Goal: Contribute content

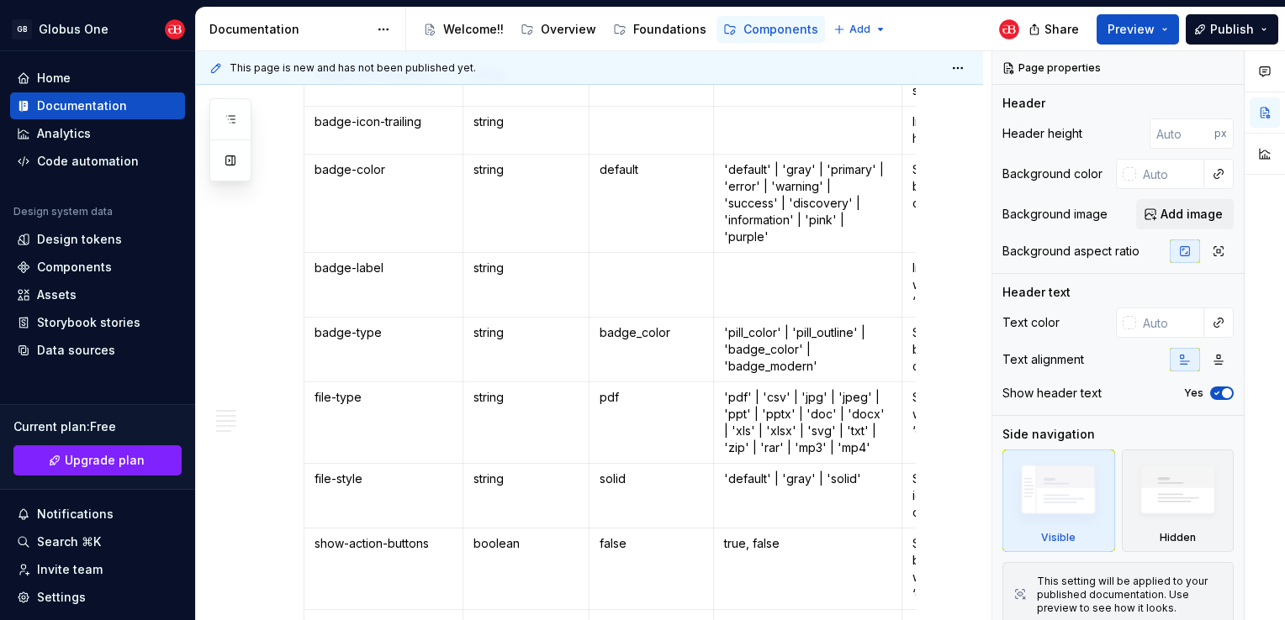
scroll to position [1261, 0]
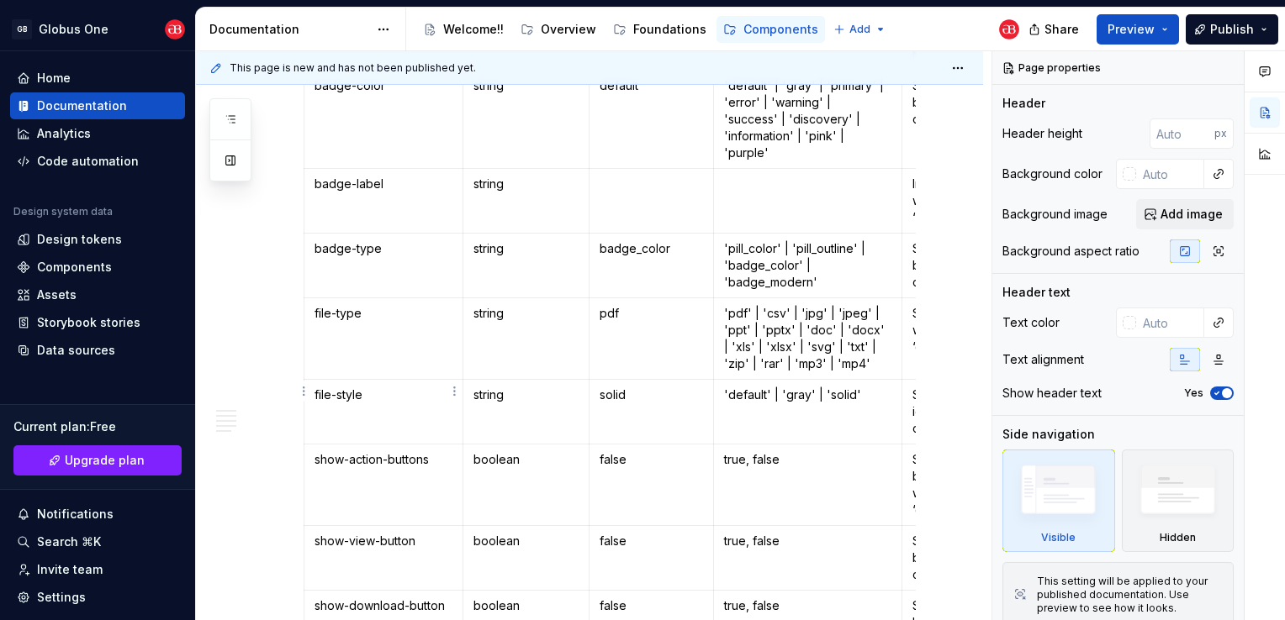
click at [297, 391] on div "**********" at bounding box center [589, 205] width 787 height 2348
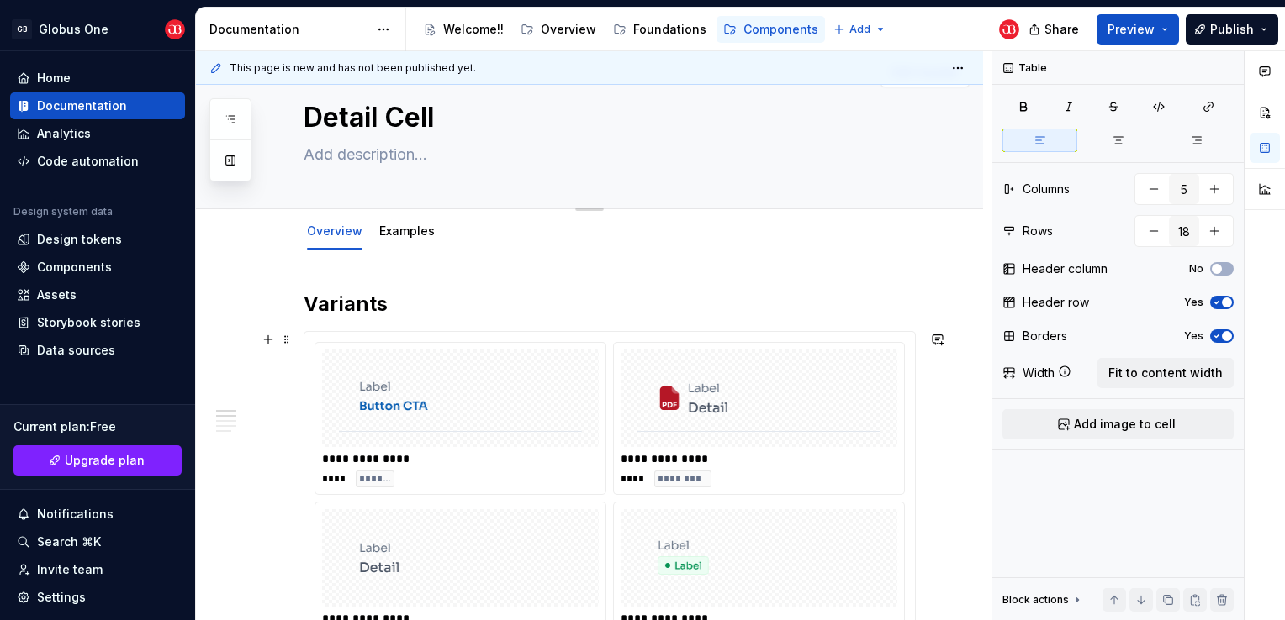
scroll to position [0, 0]
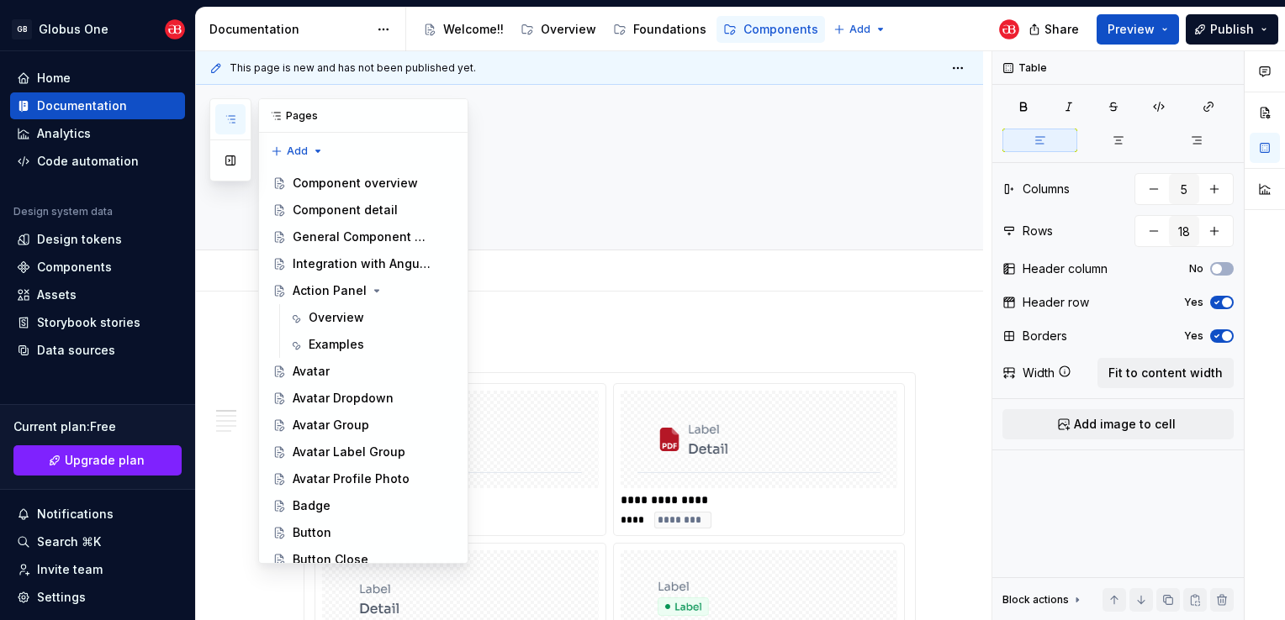
click at [229, 129] on button "button" at bounding box center [230, 119] width 30 height 30
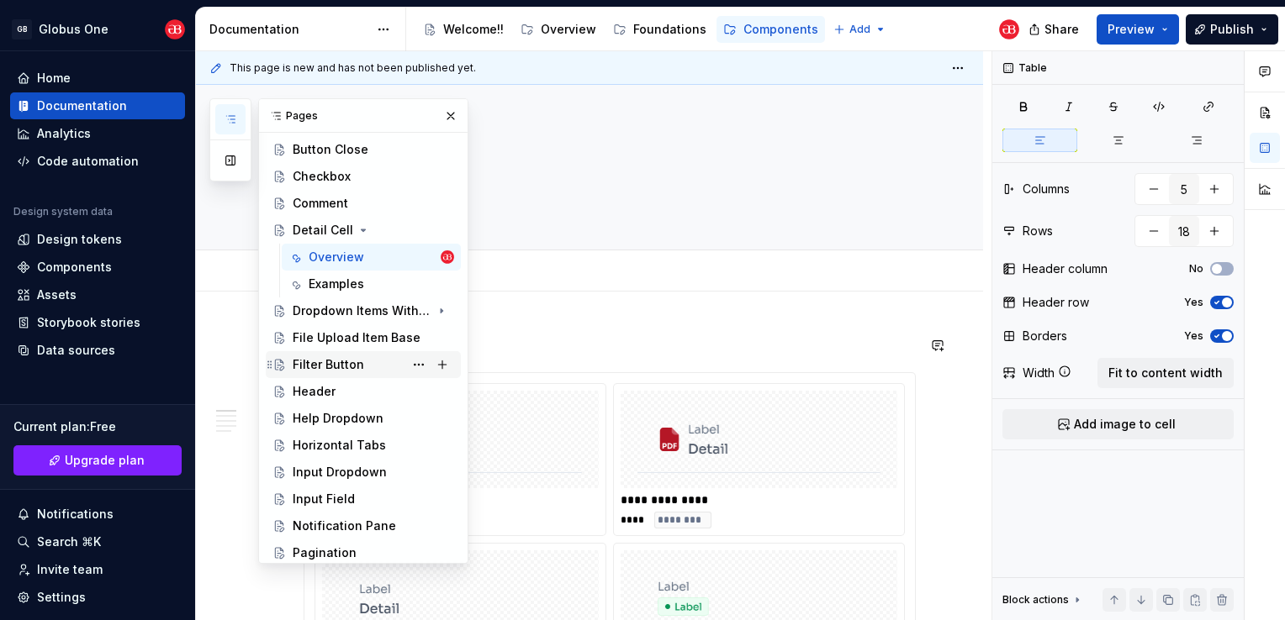
scroll to position [420, 0]
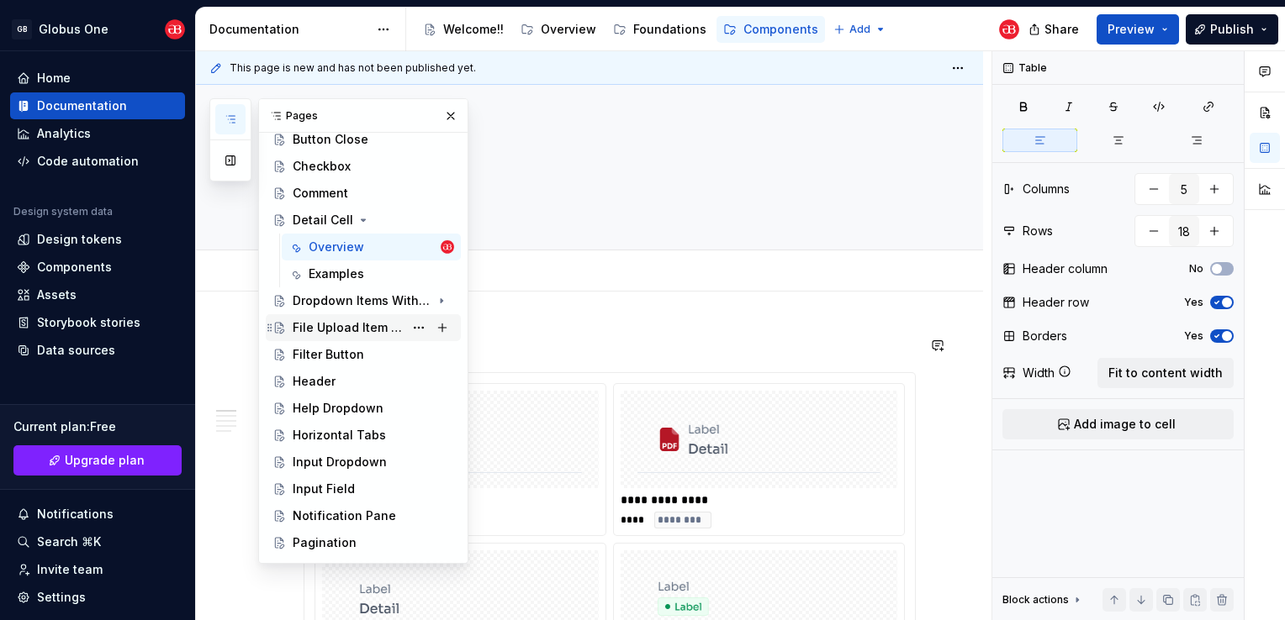
click at [334, 335] on div "File Upload Item Base" at bounding box center [348, 327] width 111 height 17
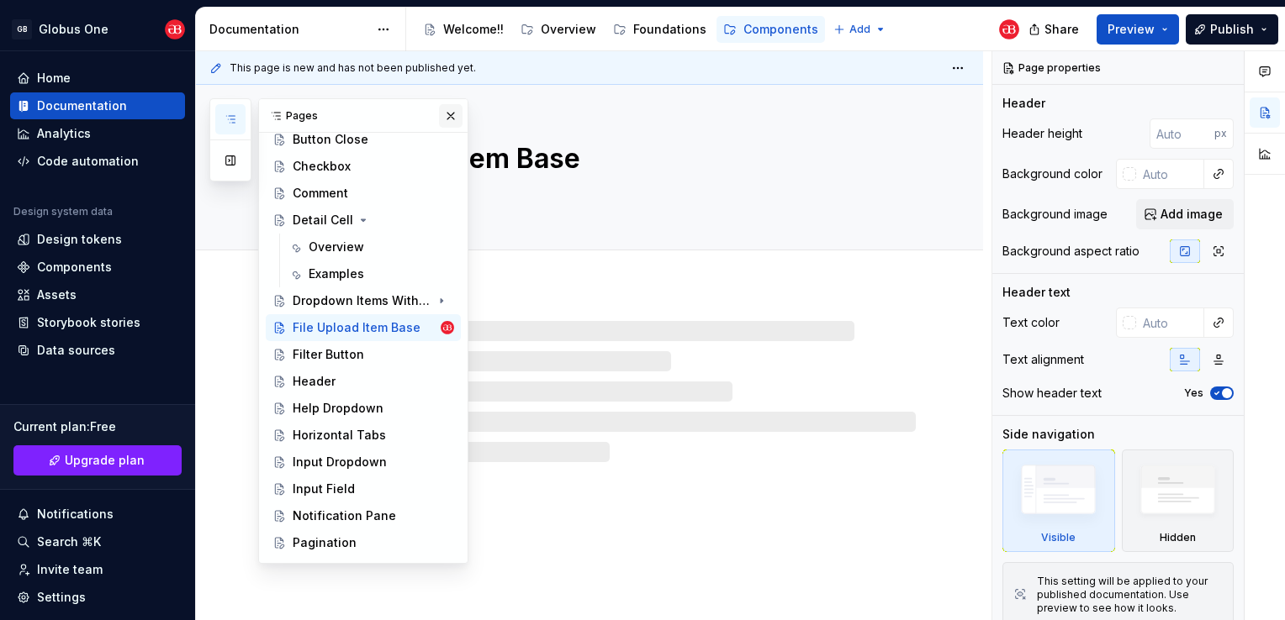
click at [447, 119] on button "button" at bounding box center [451, 116] width 24 height 24
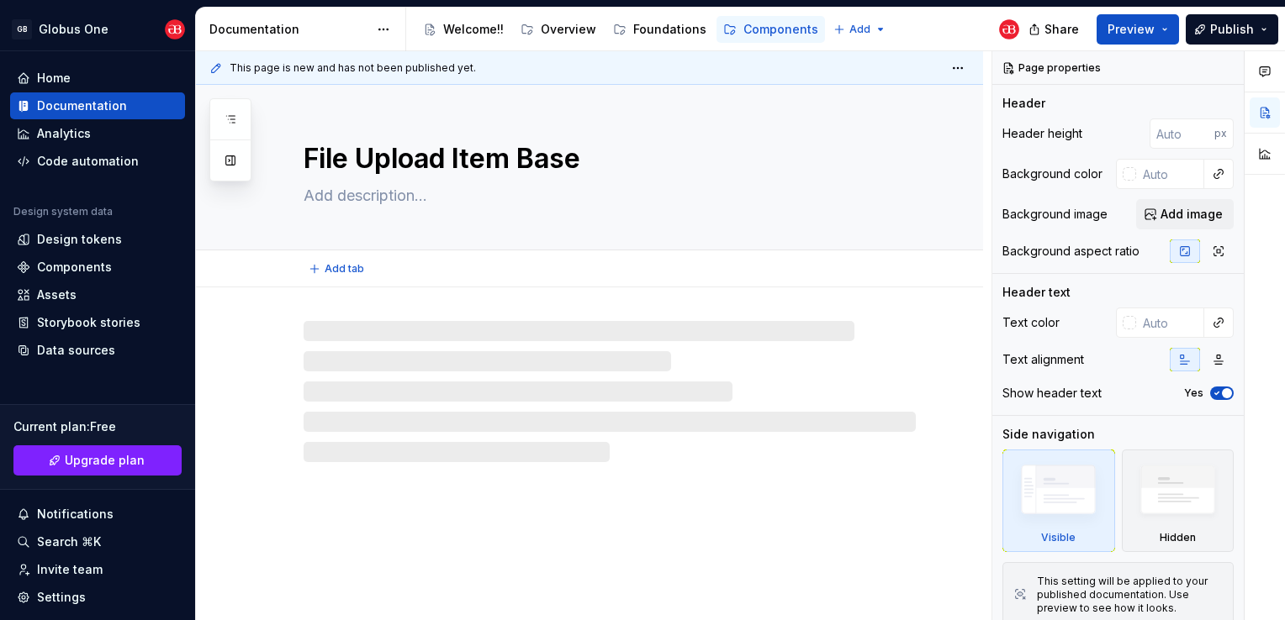
drag, startPoint x: 819, startPoint y: 119, endPoint x: 807, endPoint y: 133, distance: 17.9
click at [819, 119] on div "File Upload Item Base" at bounding box center [609, 167] width 612 height 165
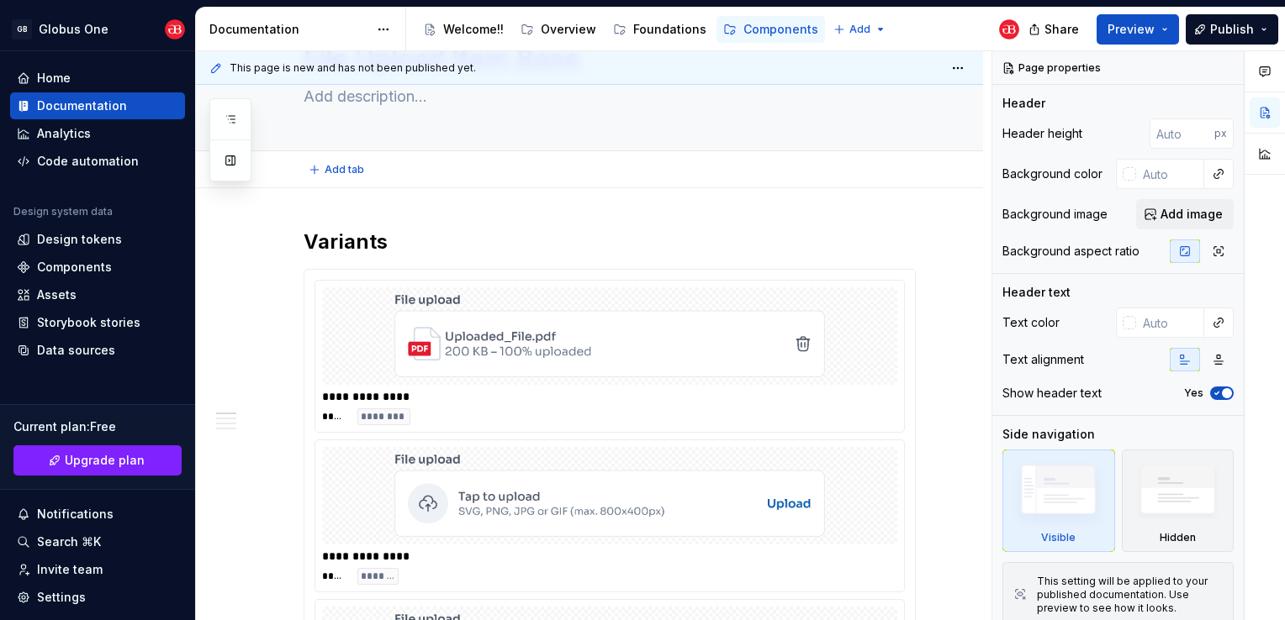
type textarea "*"
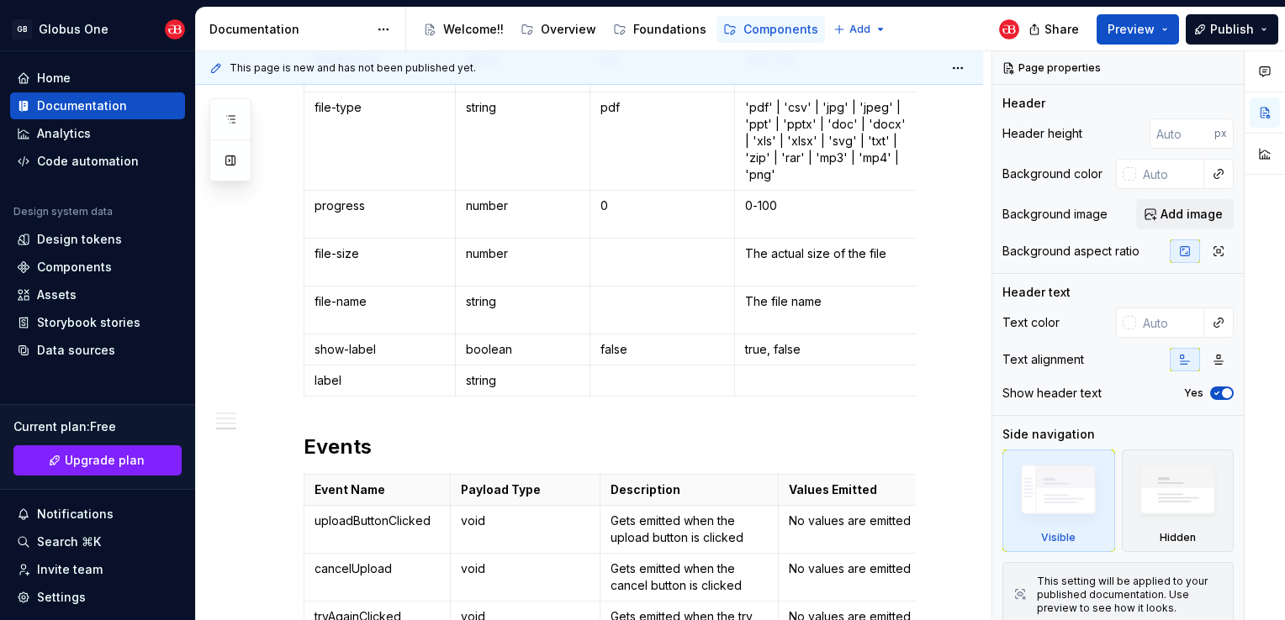
scroll to position [1345, 0]
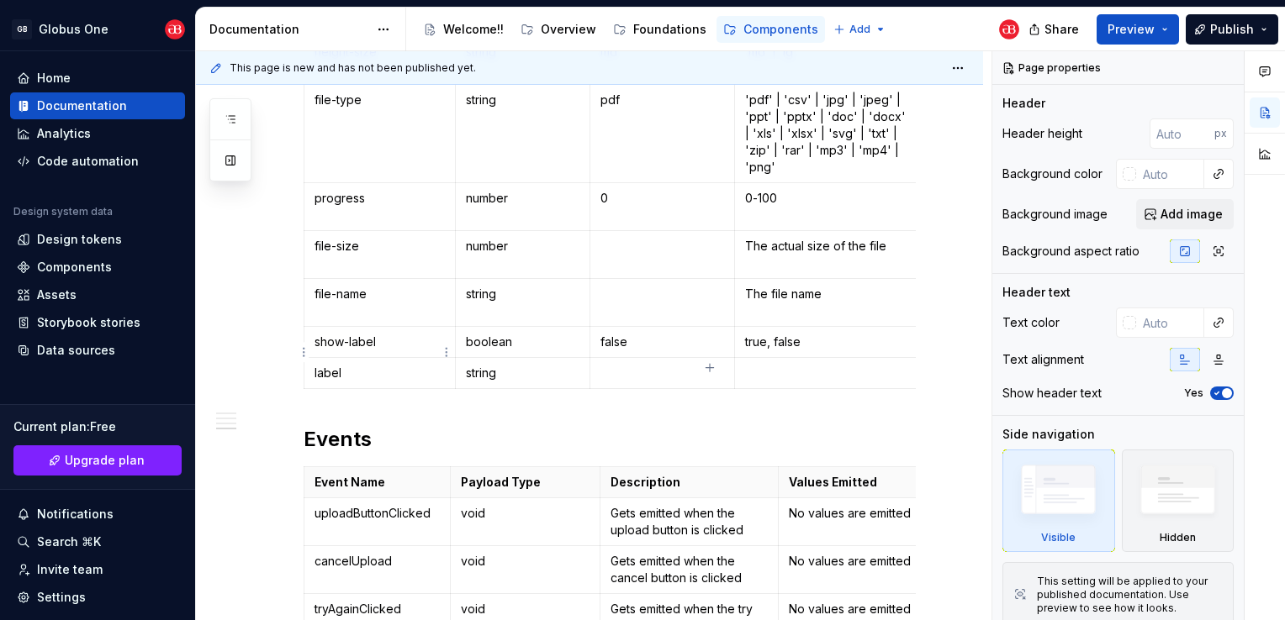
click at [305, 355] on html "GB Globus One Home Documentation Analytics Code automation Design system data D…" at bounding box center [642, 310] width 1285 height 620
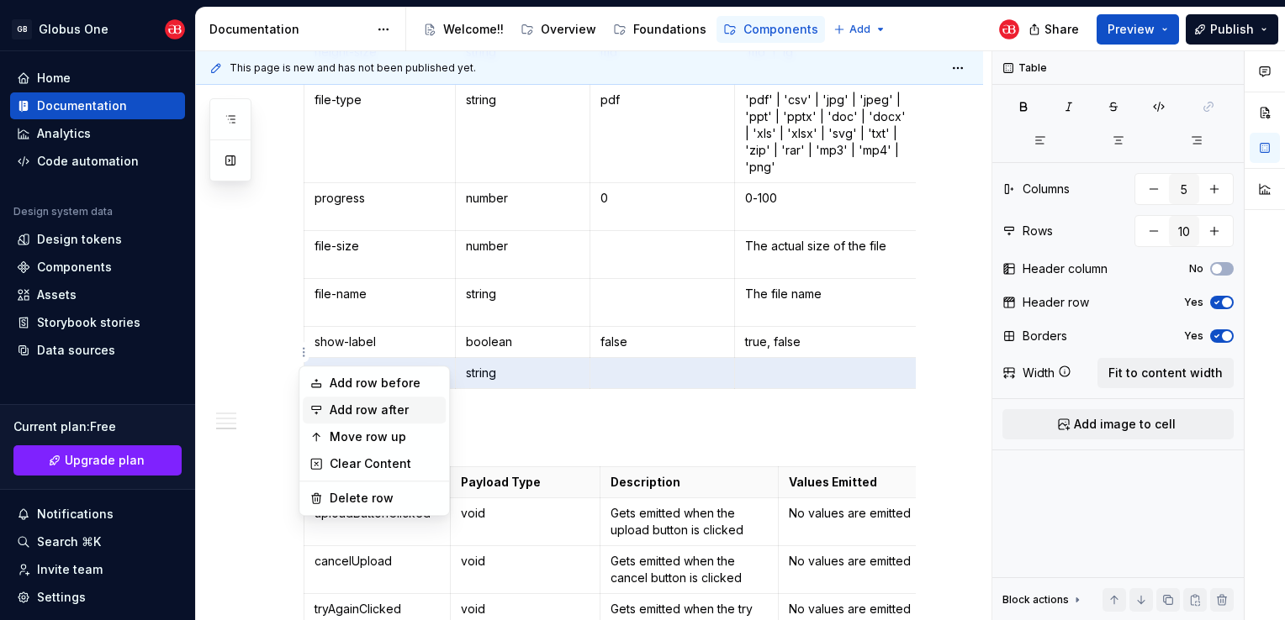
click at [383, 409] on div "Add row after" at bounding box center [384, 410] width 109 height 17
type input "11"
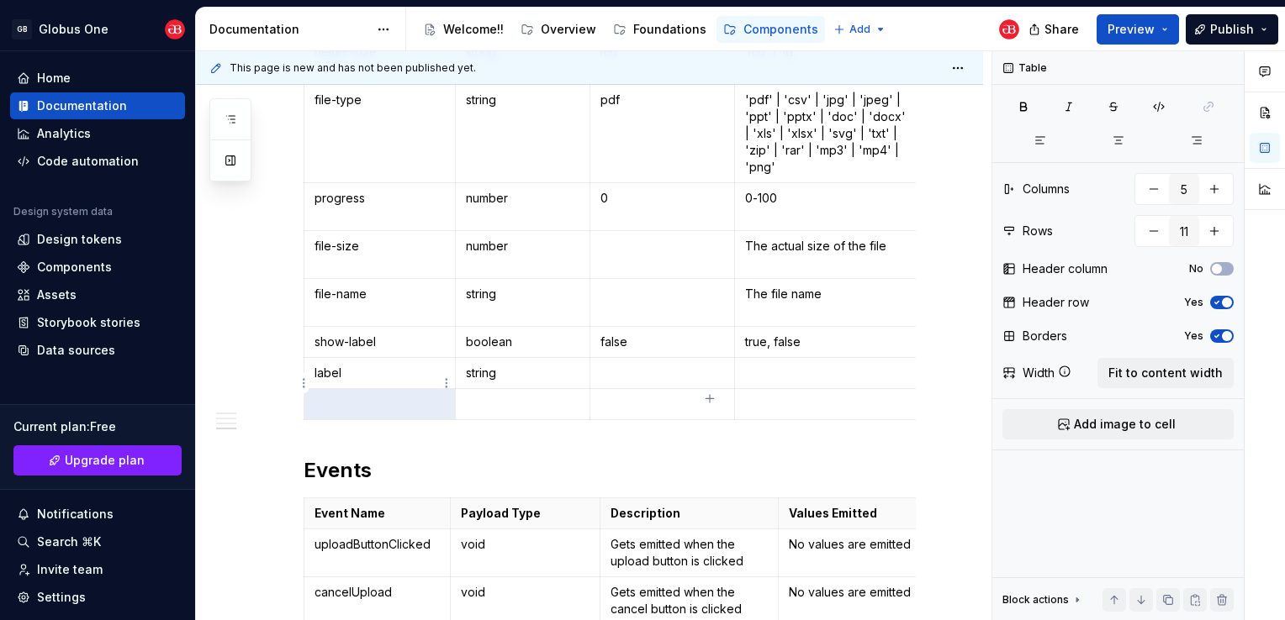
click at [361, 396] on p at bounding box center [379, 404] width 130 height 17
click at [518, 400] on div "Prop Name Type Default Allowed Values Description icon string outline 'solid' |…" at bounding box center [609, 168] width 612 height 518
click at [526, 396] on p at bounding box center [522, 404] width 113 height 17
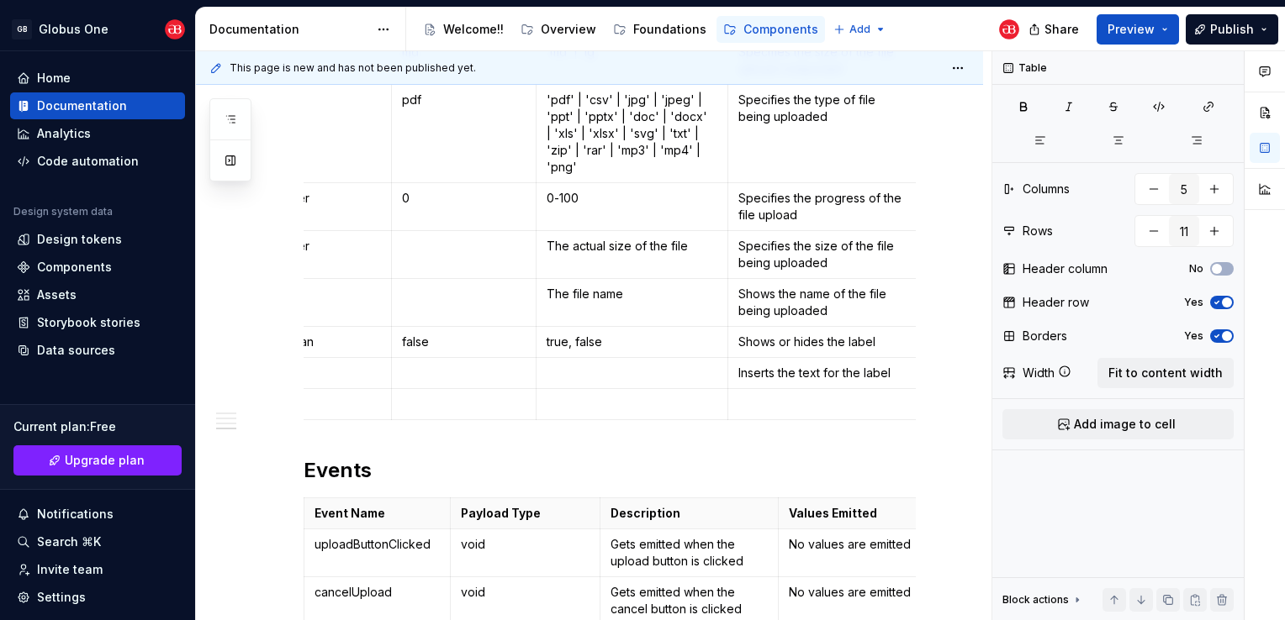
scroll to position [0, 201]
click at [810, 396] on p at bounding box center [820, 404] width 169 height 17
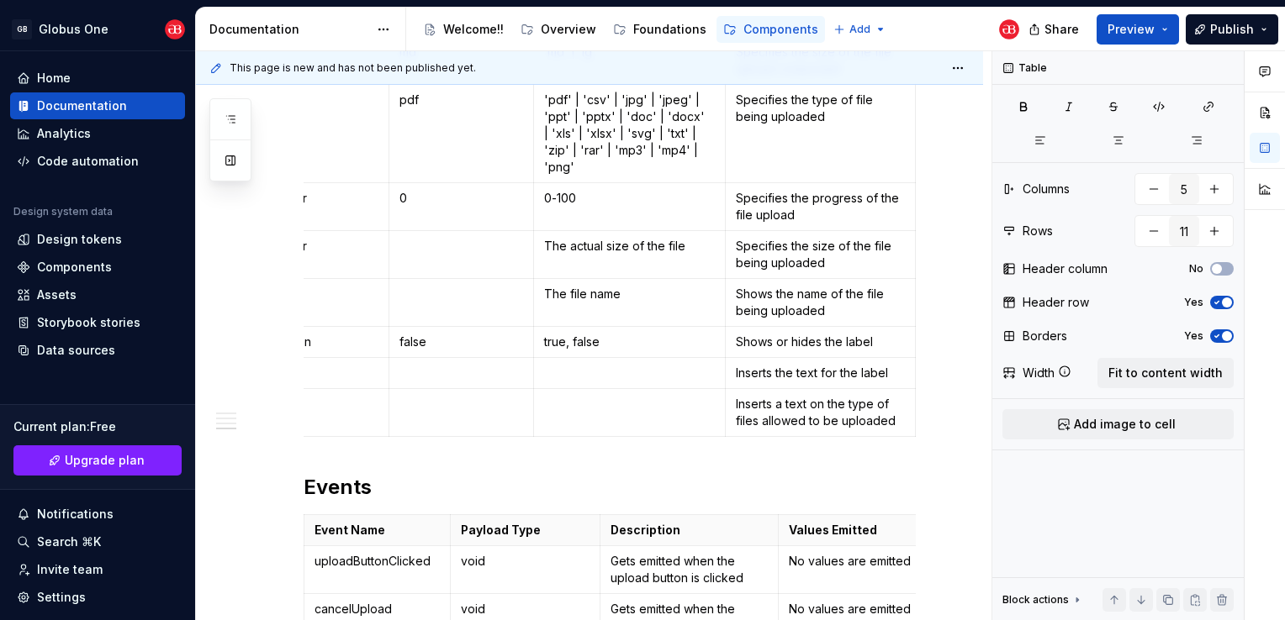
scroll to position [0, 0]
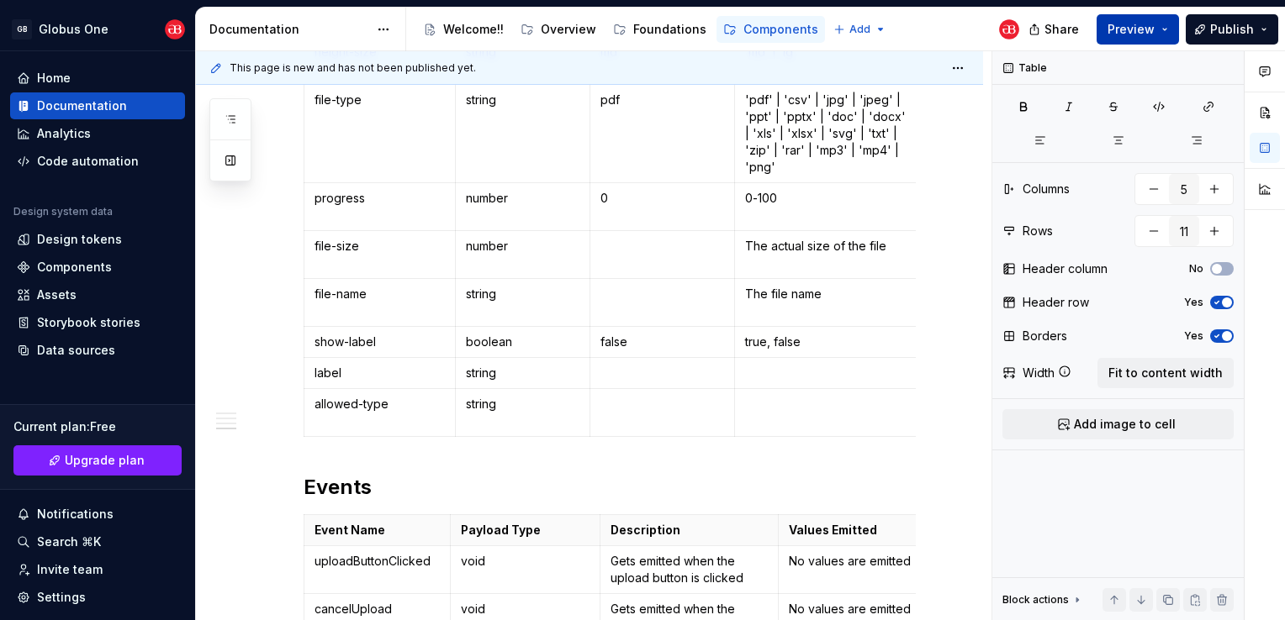
click at [1123, 40] on button "Preview" at bounding box center [1137, 29] width 82 height 30
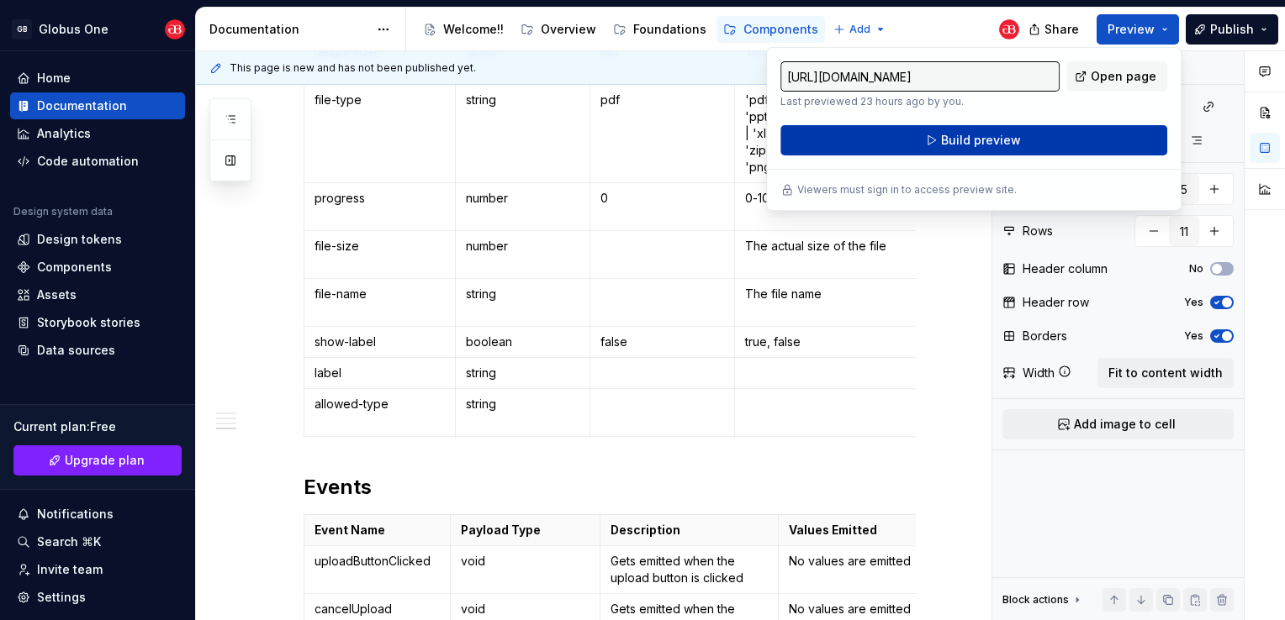
drag, startPoint x: 1123, startPoint y: 40, endPoint x: 1028, endPoint y: 134, distance: 133.2
click at [1028, 134] on button "Build preview" at bounding box center [973, 140] width 387 height 30
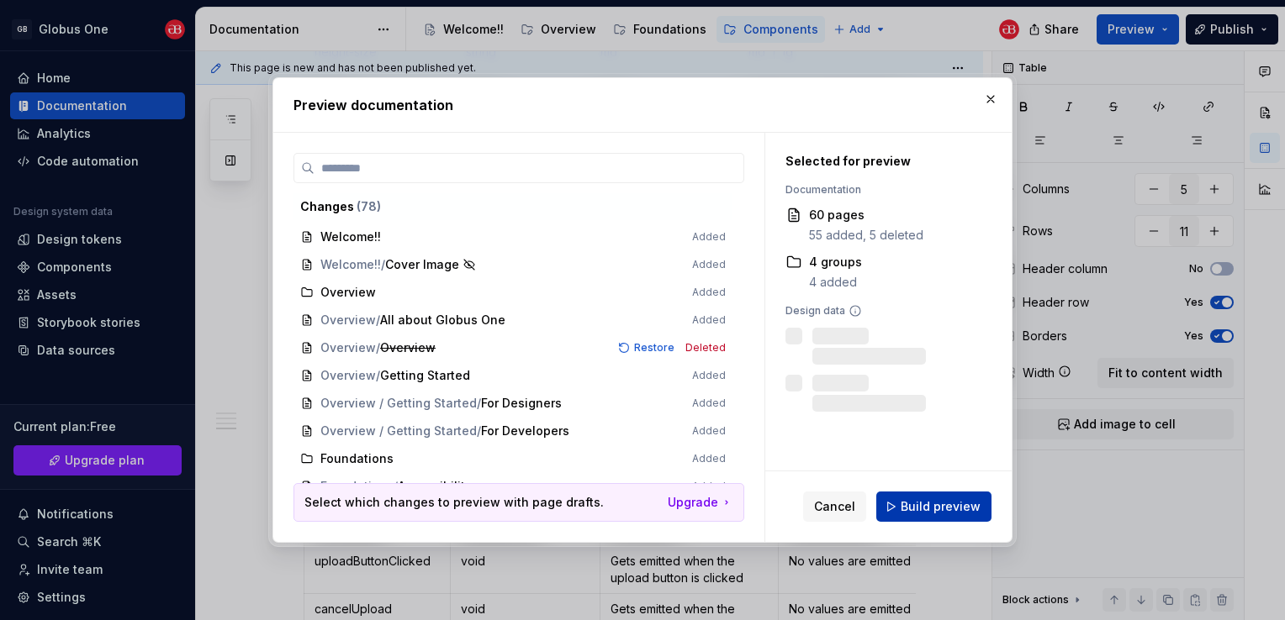
click at [944, 517] on button "Build preview" at bounding box center [933, 507] width 115 height 30
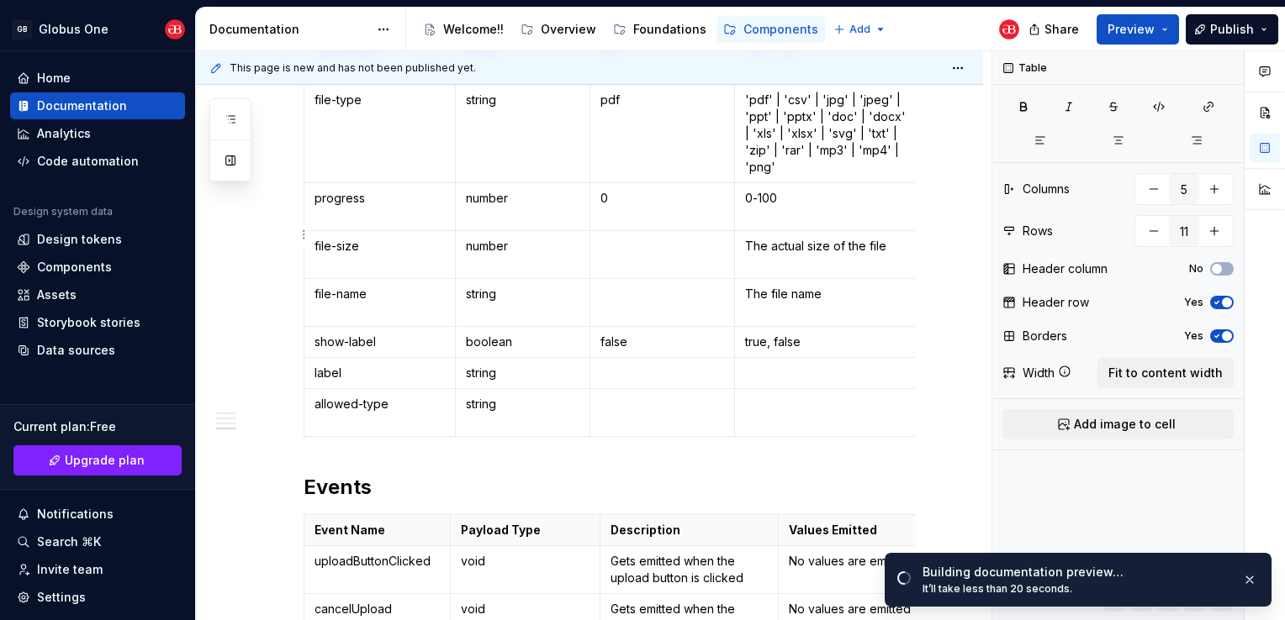
type textarea "*"
